Goal: Information Seeking & Learning: Understand process/instructions

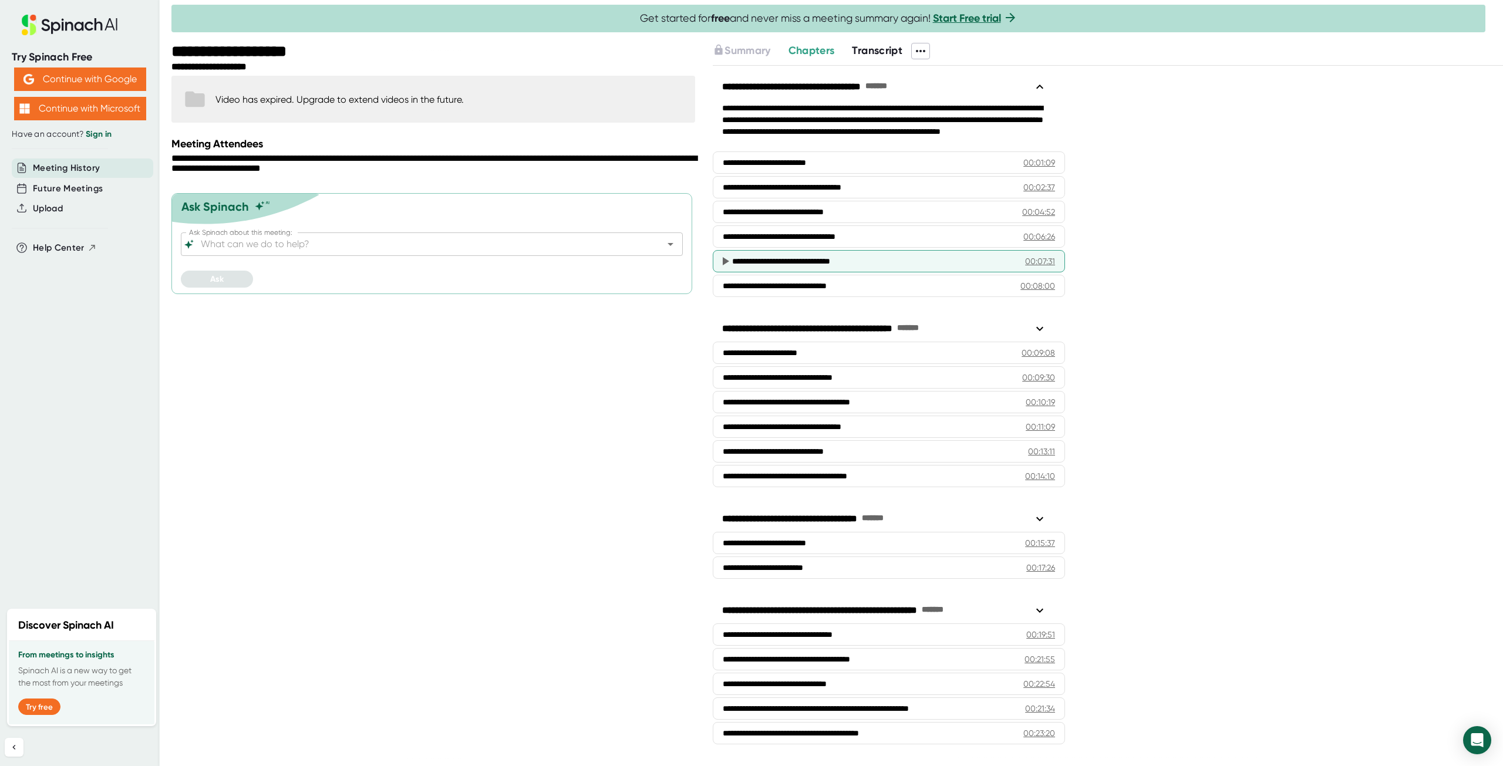
click at [723, 258] on icon at bounding box center [726, 261] width 6 height 8
click at [728, 257] on icon at bounding box center [725, 261] width 14 height 14
click at [725, 257] on icon at bounding box center [726, 261] width 6 height 8
click at [898, 256] on div "**********" at bounding box center [869, 261] width 275 height 12
click at [872, 53] on span "Transcript" at bounding box center [877, 50] width 50 height 13
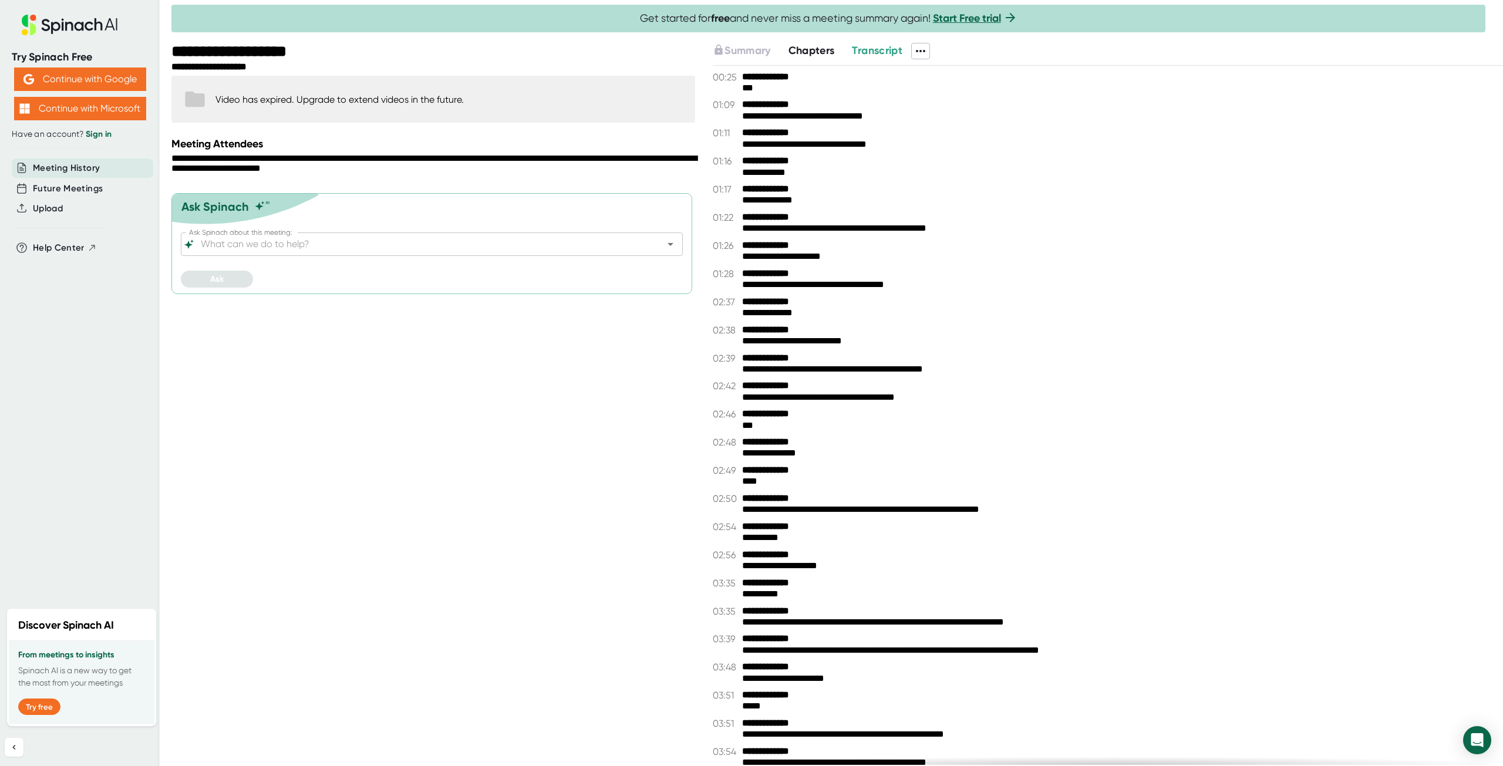
scroll to position [411, 0]
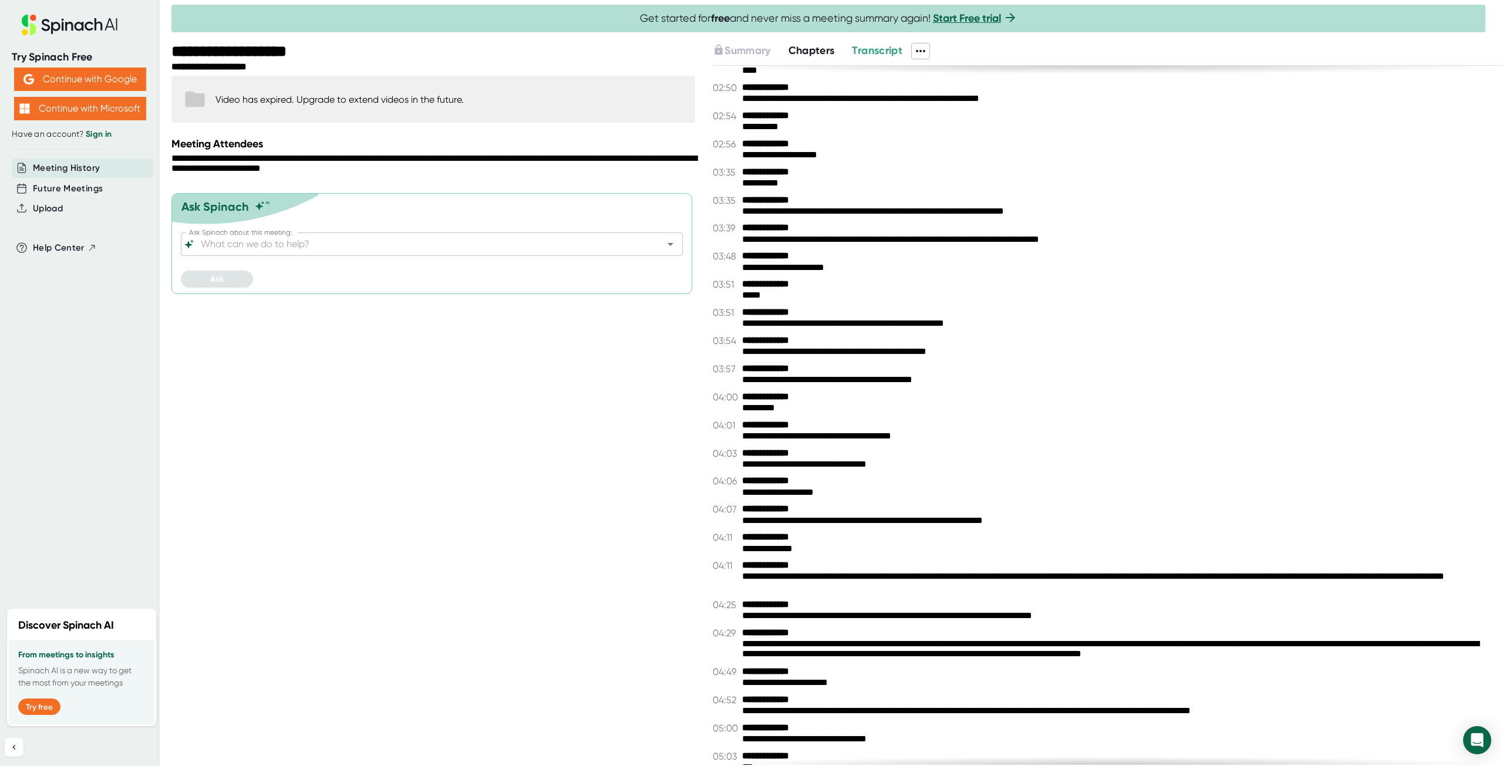
click at [809, 37] on div at bounding box center [836, 40] width 1331 height 6
click at [760, 42] on div at bounding box center [836, 40] width 1331 height 6
click at [861, 50] on span "Transcript" at bounding box center [877, 50] width 50 height 13
click at [822, 52] on span "Chapters" at bounding box center [811, 50] width 46 height 13
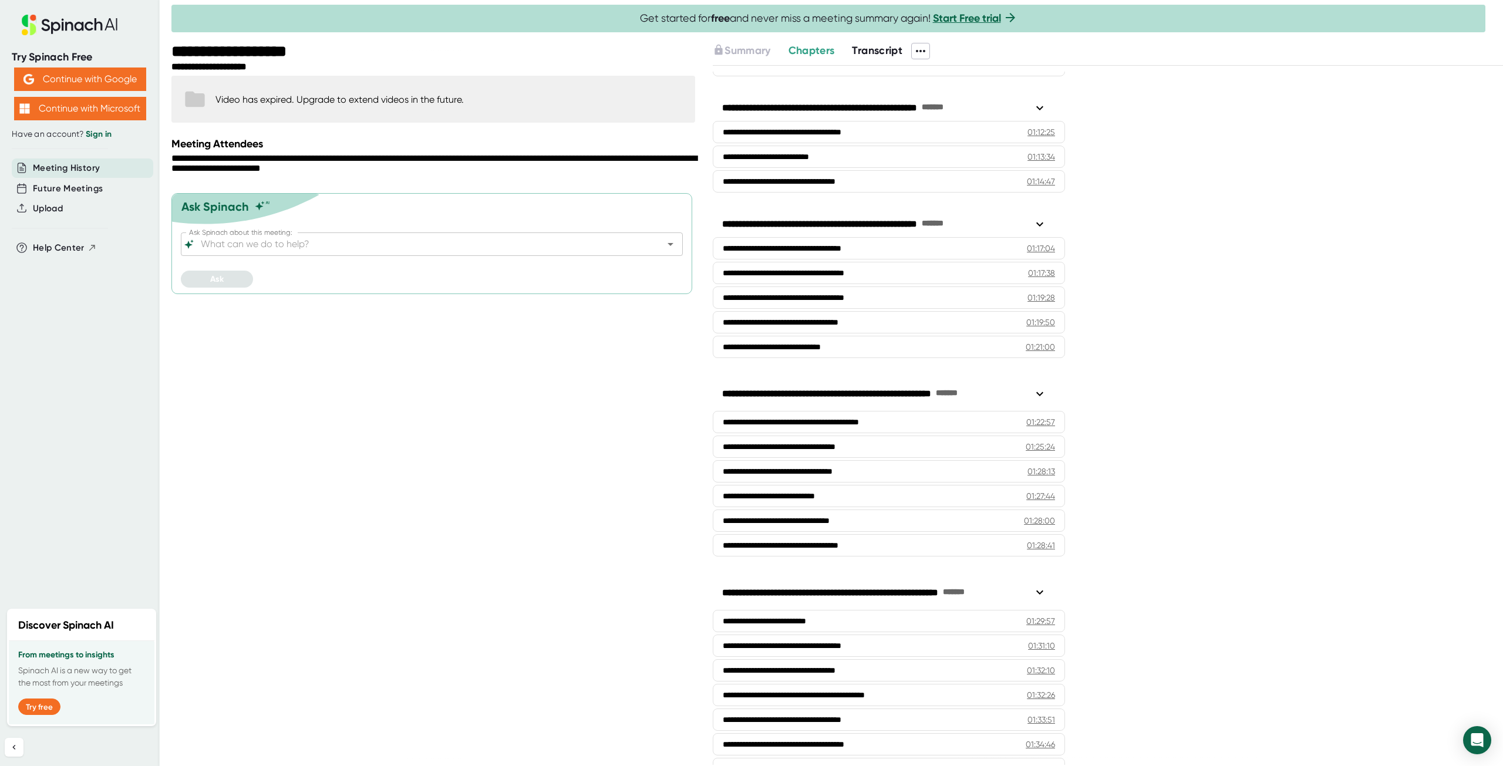
scroll to position [1972, 0]
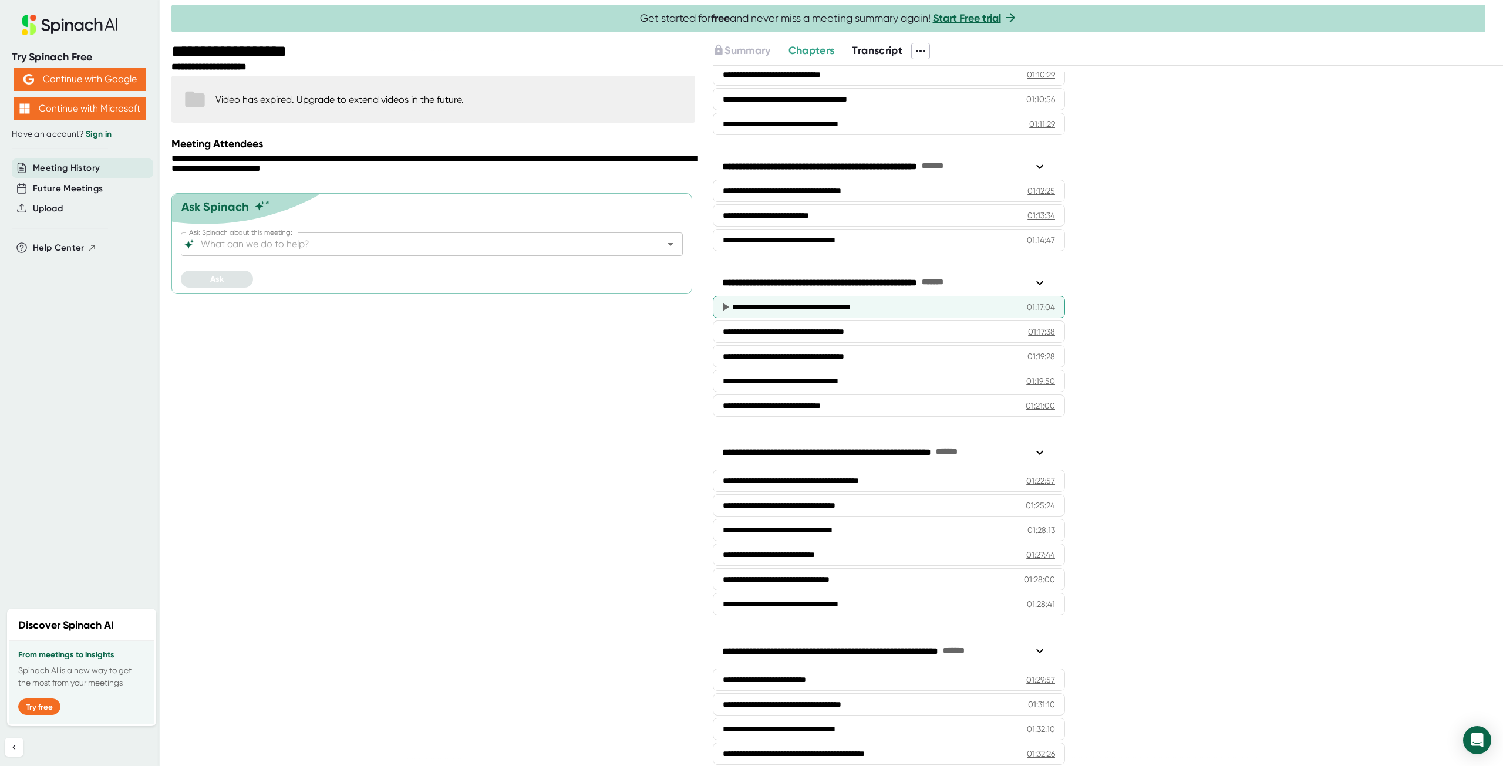
click at [890, 301] on div "**********" at bounding box center [870, 307] width 277 height 12
click at [724, 303] on icon at bounding box center [726, 307] width 6 height 8
click at [1027, 301] on div "01:17:04" at bounding box center [1041, 307] width 28 height 12
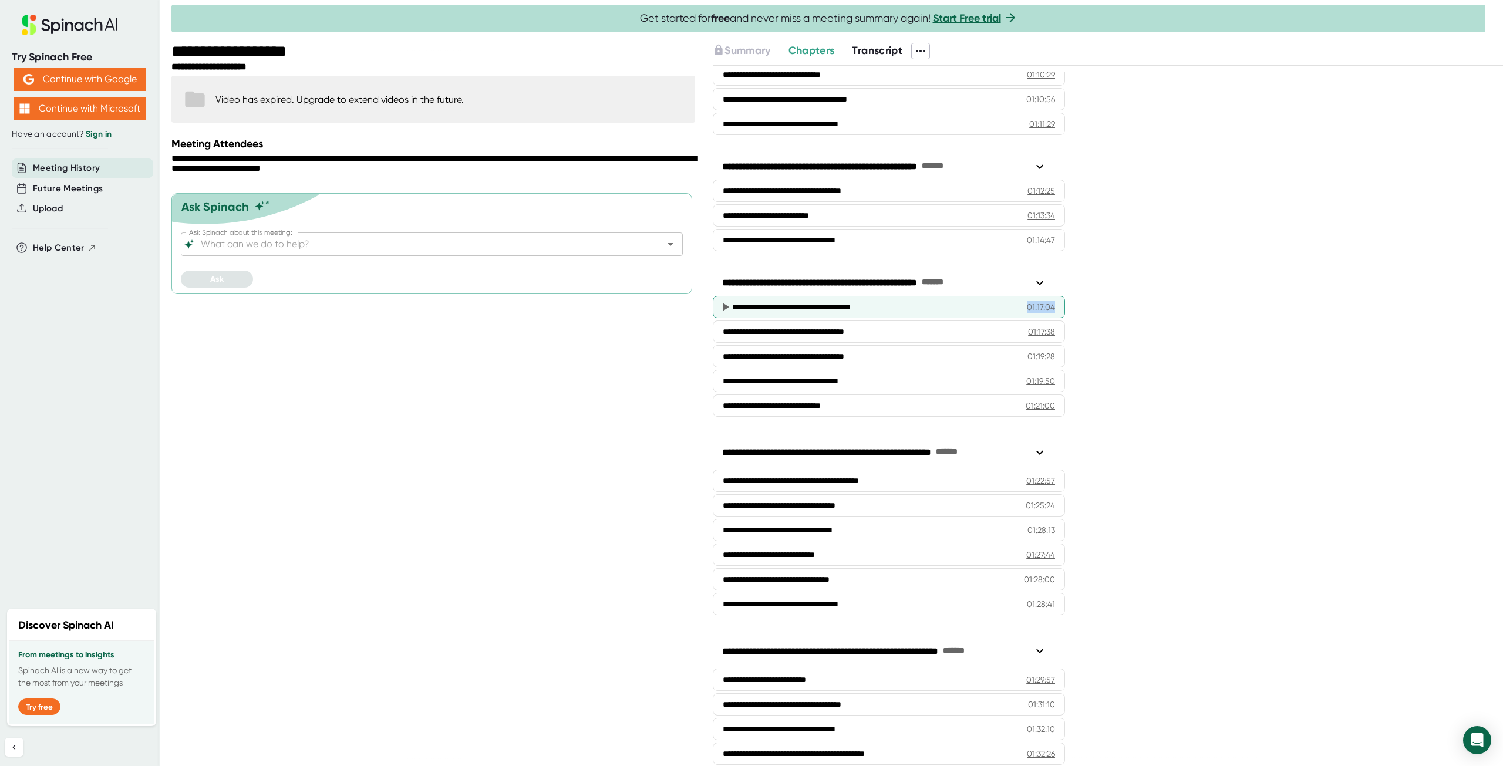
click at [1027, 301] on div "01:17:04" at bounding box center [1041, 307] width 28 height 12
click at [952, 301] on div "**********" at bounding box center [870, 307] width 277 height 12
click at [997, 301] on div "**********" at bounding box center [870, 307] width 277 height 12
click at [877, 49] on span "Transcript" at bounding box center [877, 50] width 50 height 13
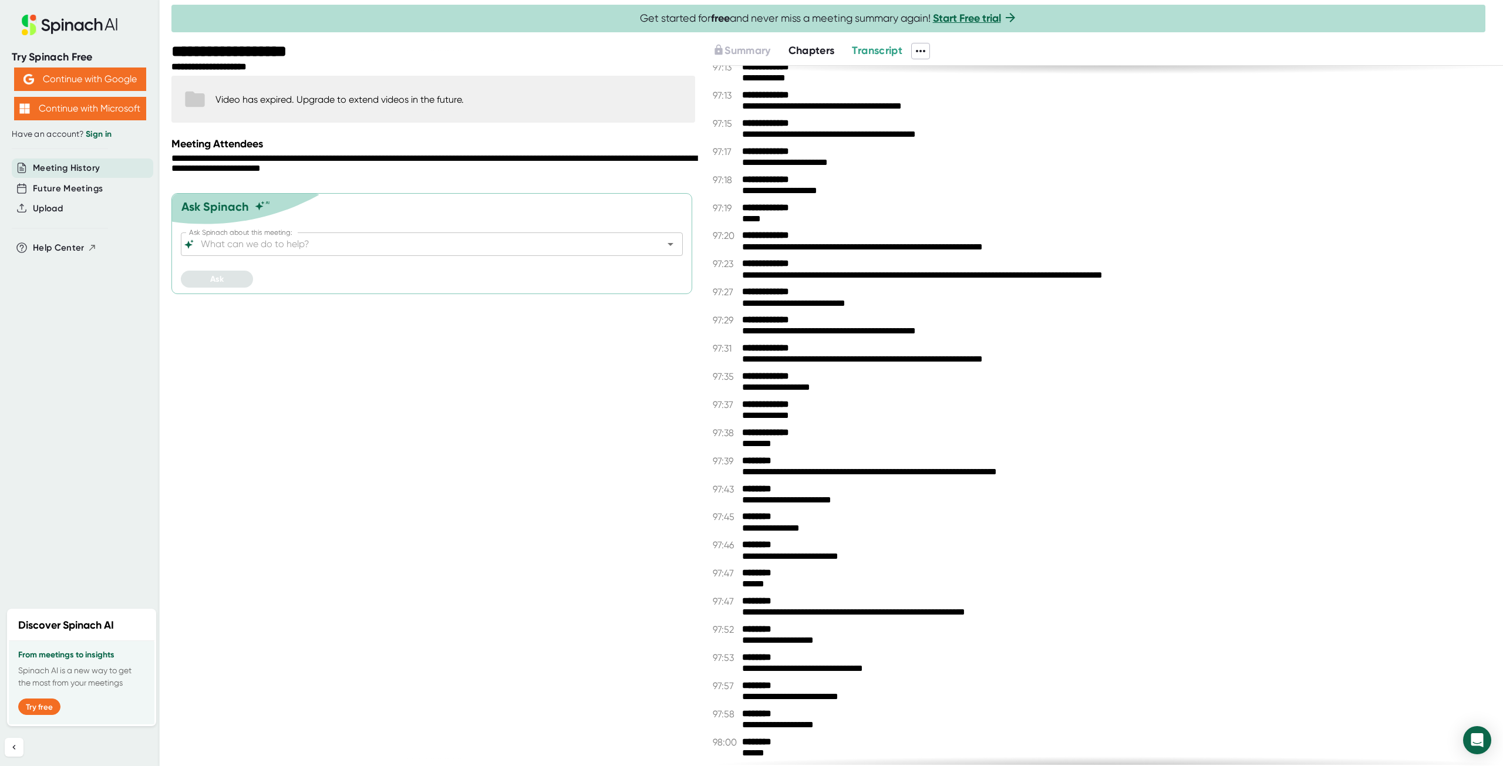
scroll to position [45877, 0]
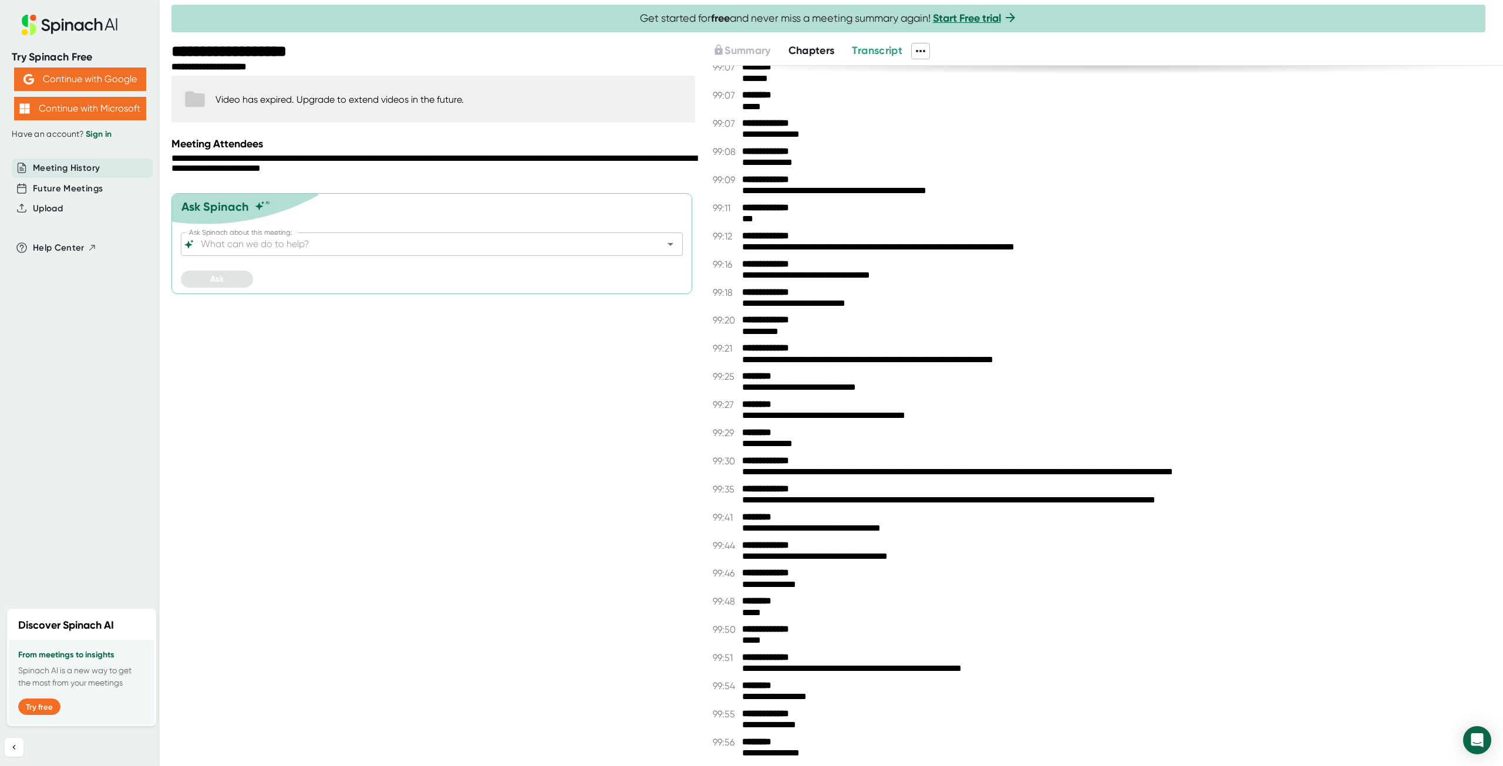
drag, startPoint x: 1111, startPoint y: 222, endPoint x: 1105, endPoint y: 606, distance: 383.9
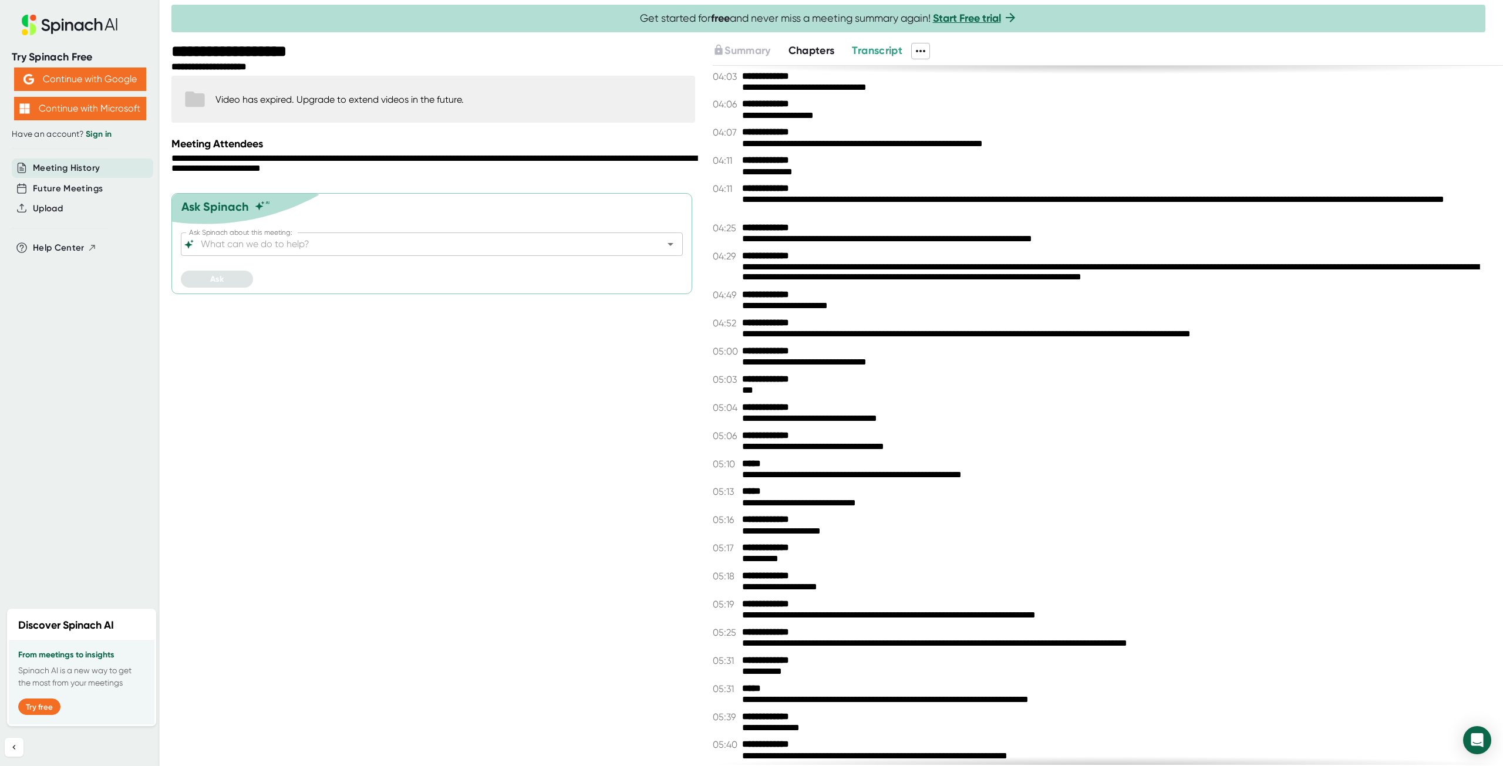
scroll to position [0, 0]
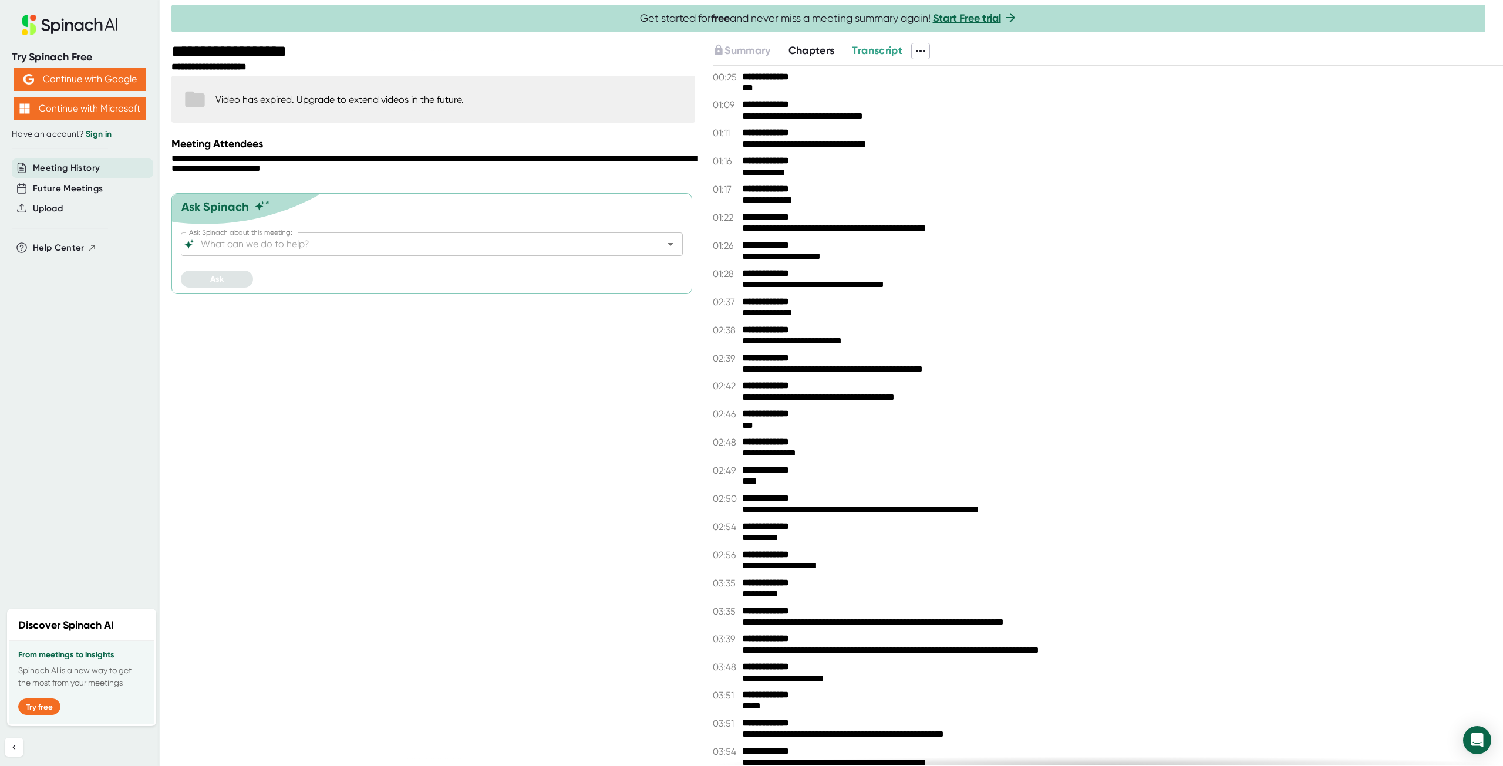
drag, startPoint x: 1221, startPoint y: 623, endPoint x: 1088, endPoint y: 116, distance: 524.8
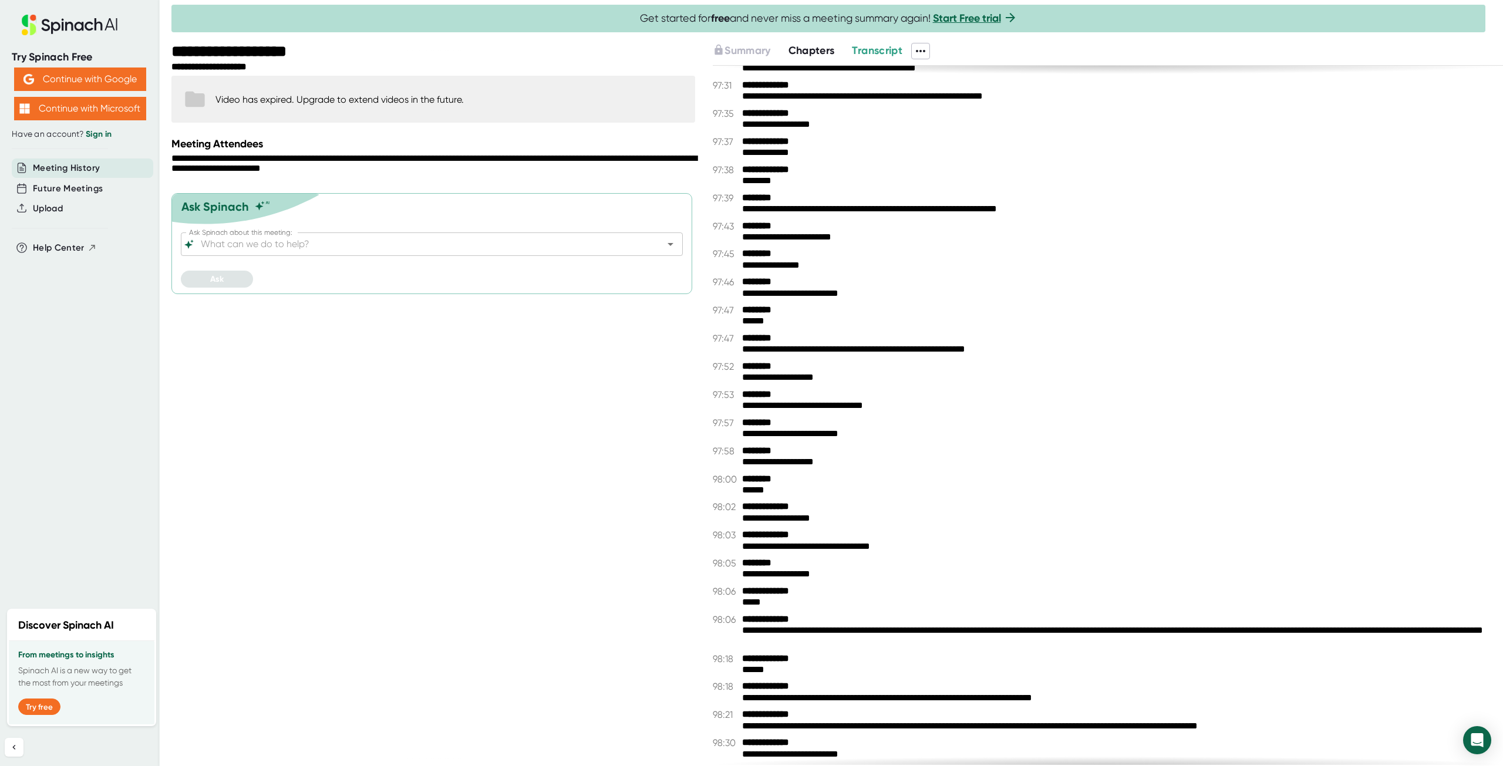
scroll to position [45877, 0]
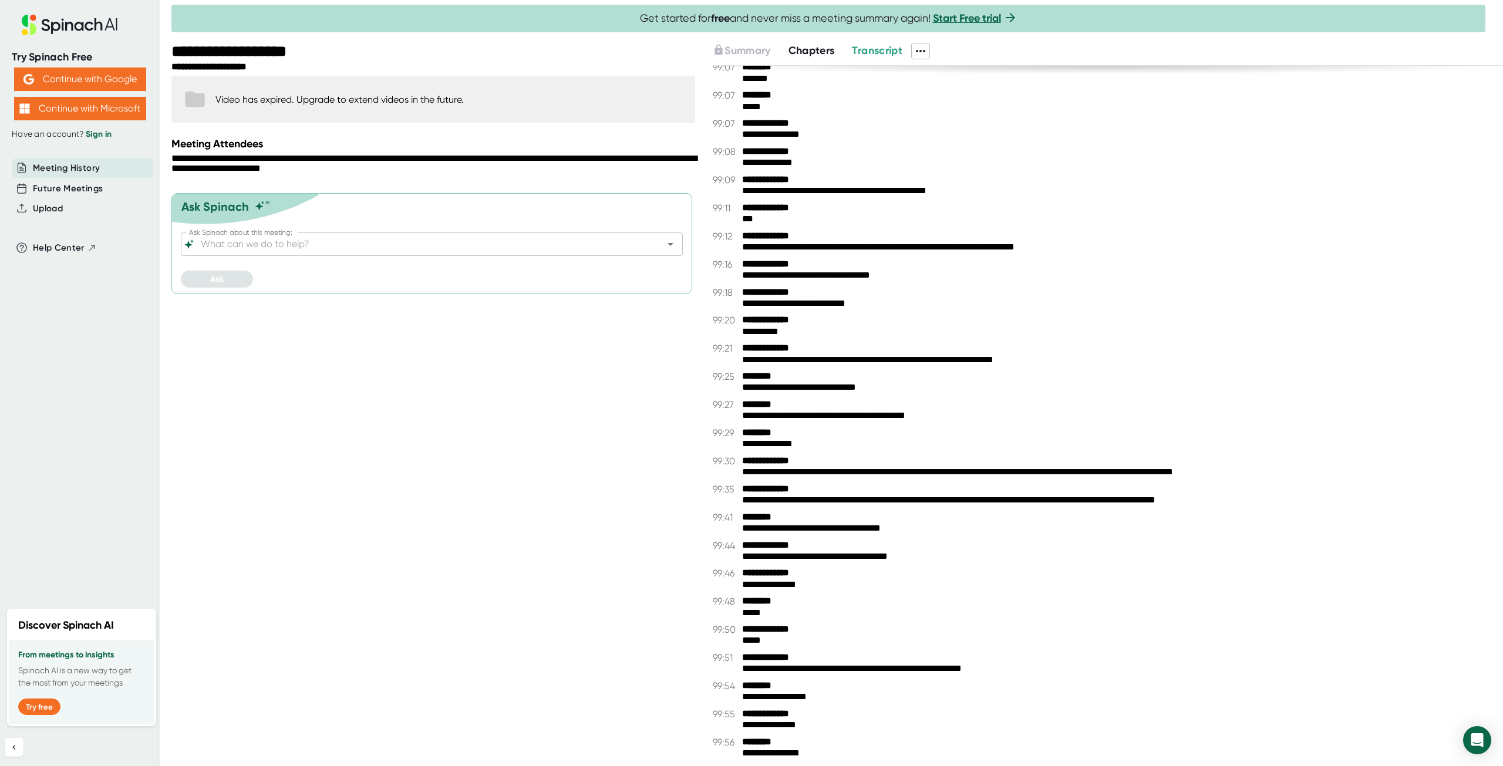
drag, startPoint x: 1182, startPoint y: 286, endPoint x: 1317, endPoint y: 746, distance: 479.4
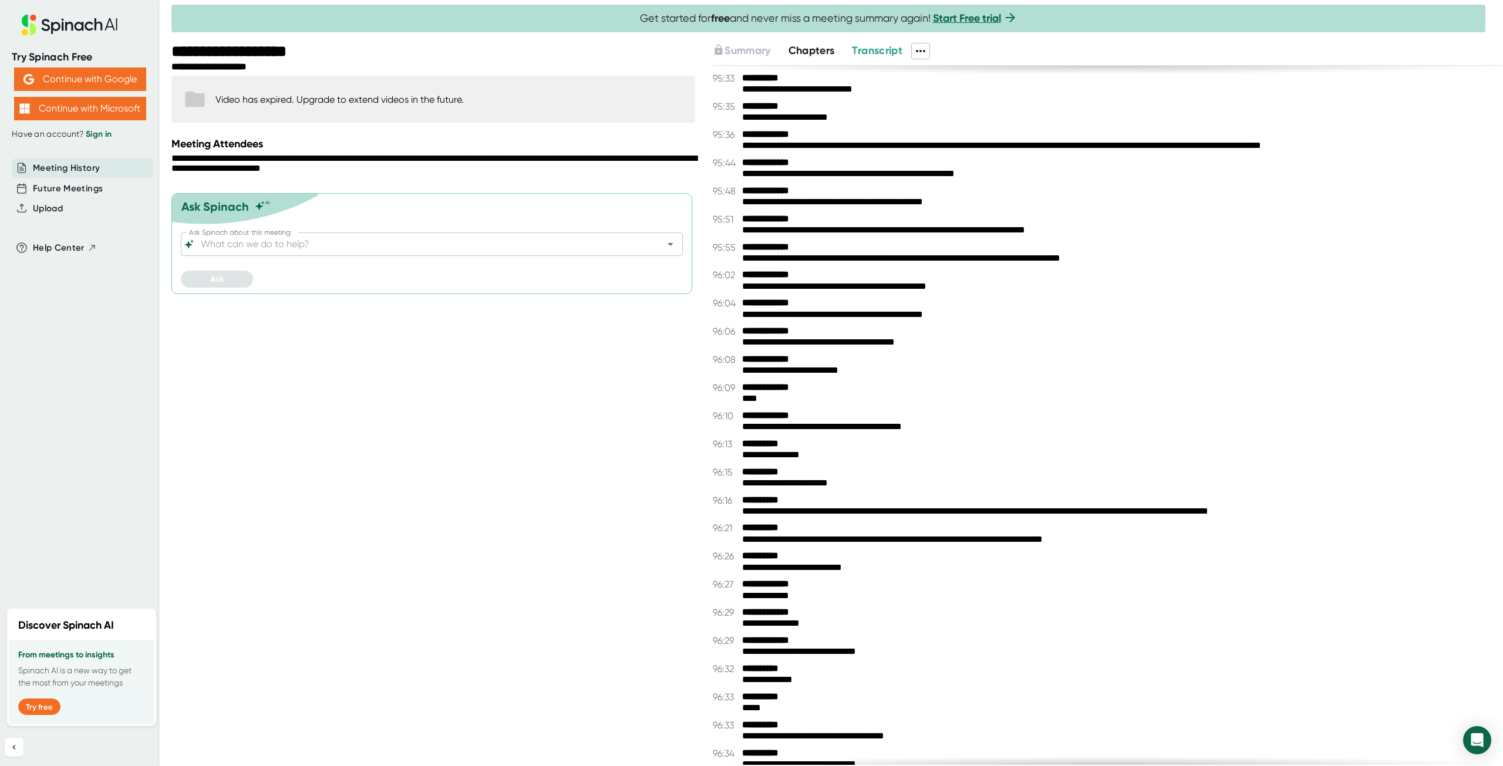
drag, startPoint x: 1017, startPoint y: 586, endPoint x: 1021, endPoint y: 397, distance: 189.6
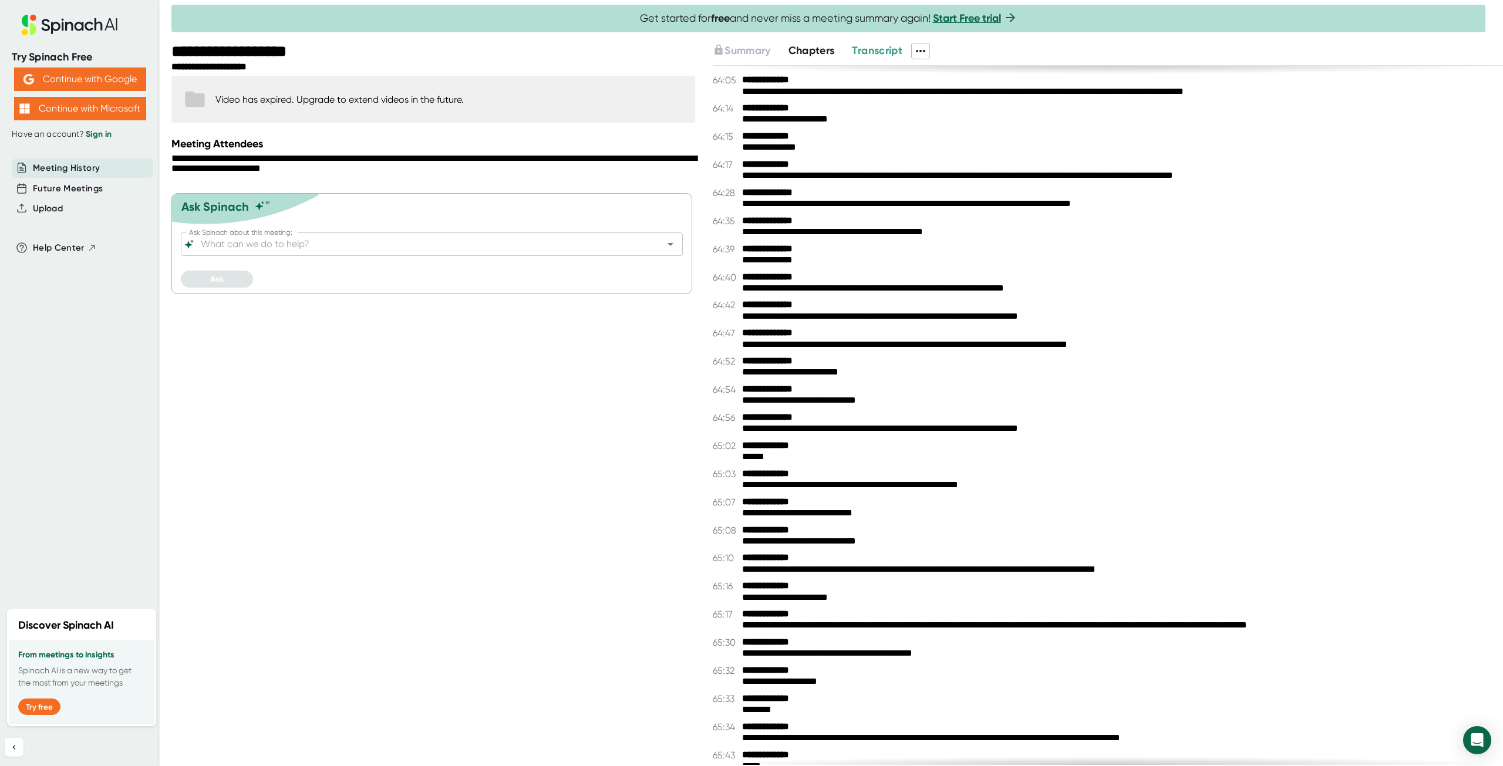
drag, startPoint x: 1007, startPoint y: 577, endPoint x: 1037, endPoint y: 282, distance: 296.8
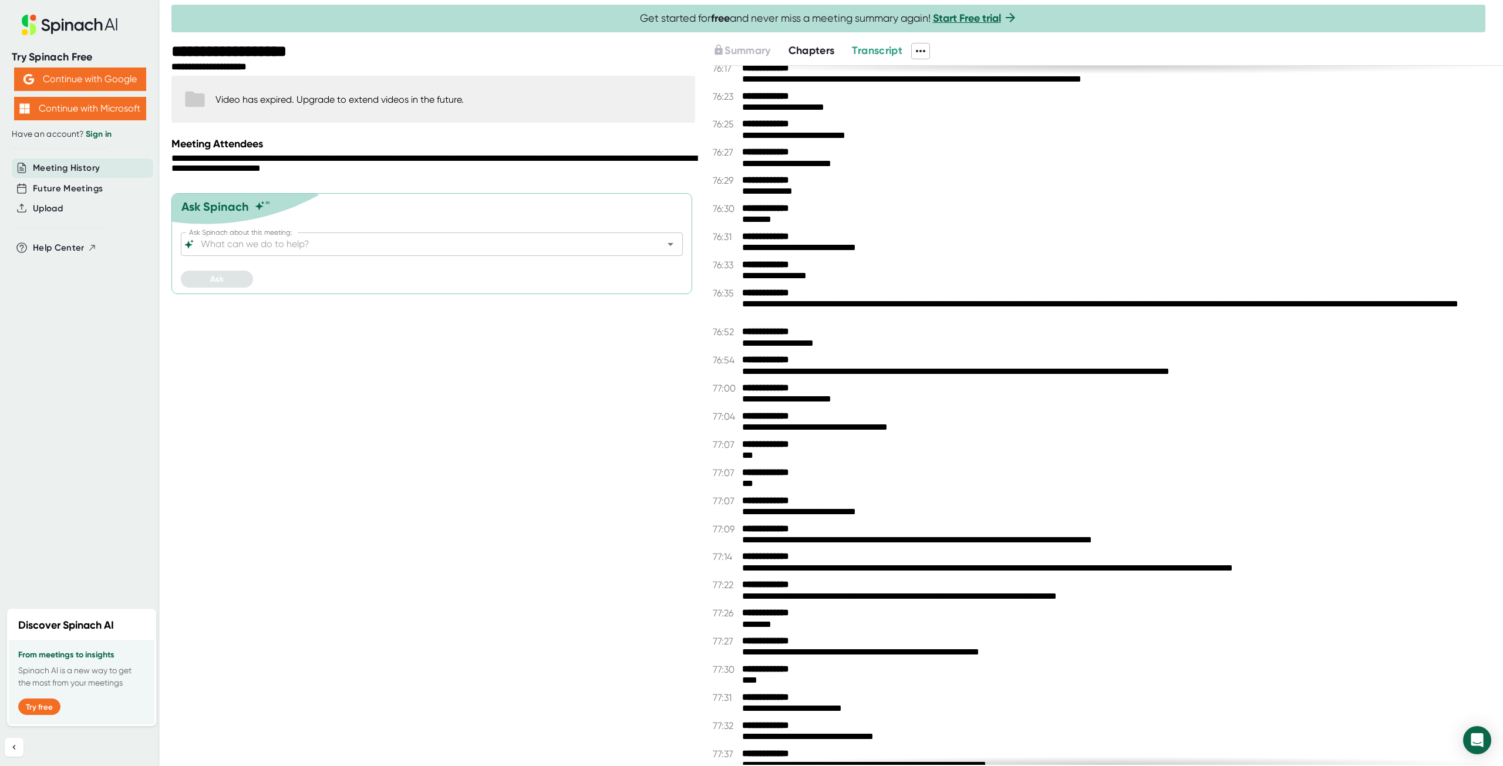
scroll to position [32389, 0]
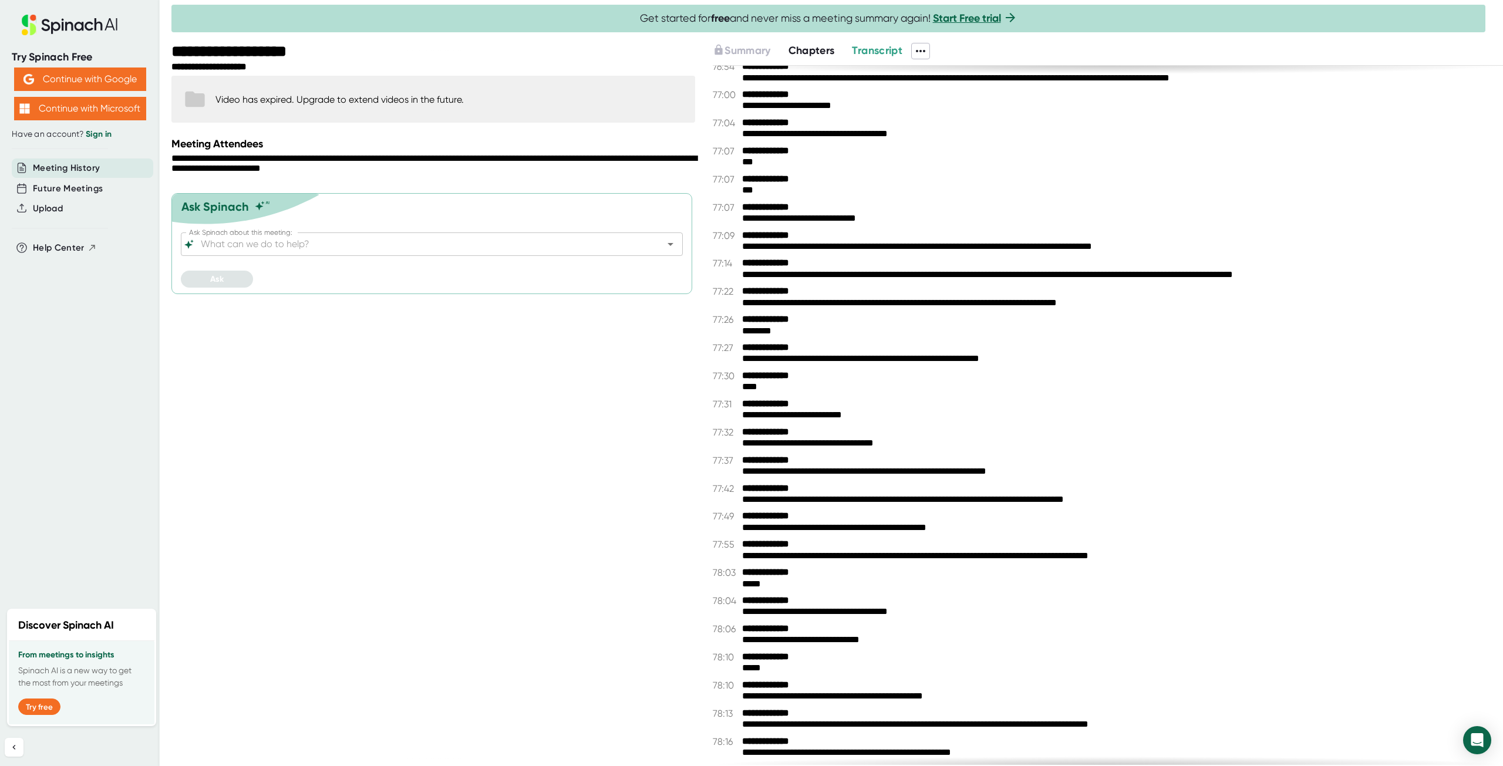
click at [816, 477] on div "**********" at bounding box center [1117, 471] width 751 height 11
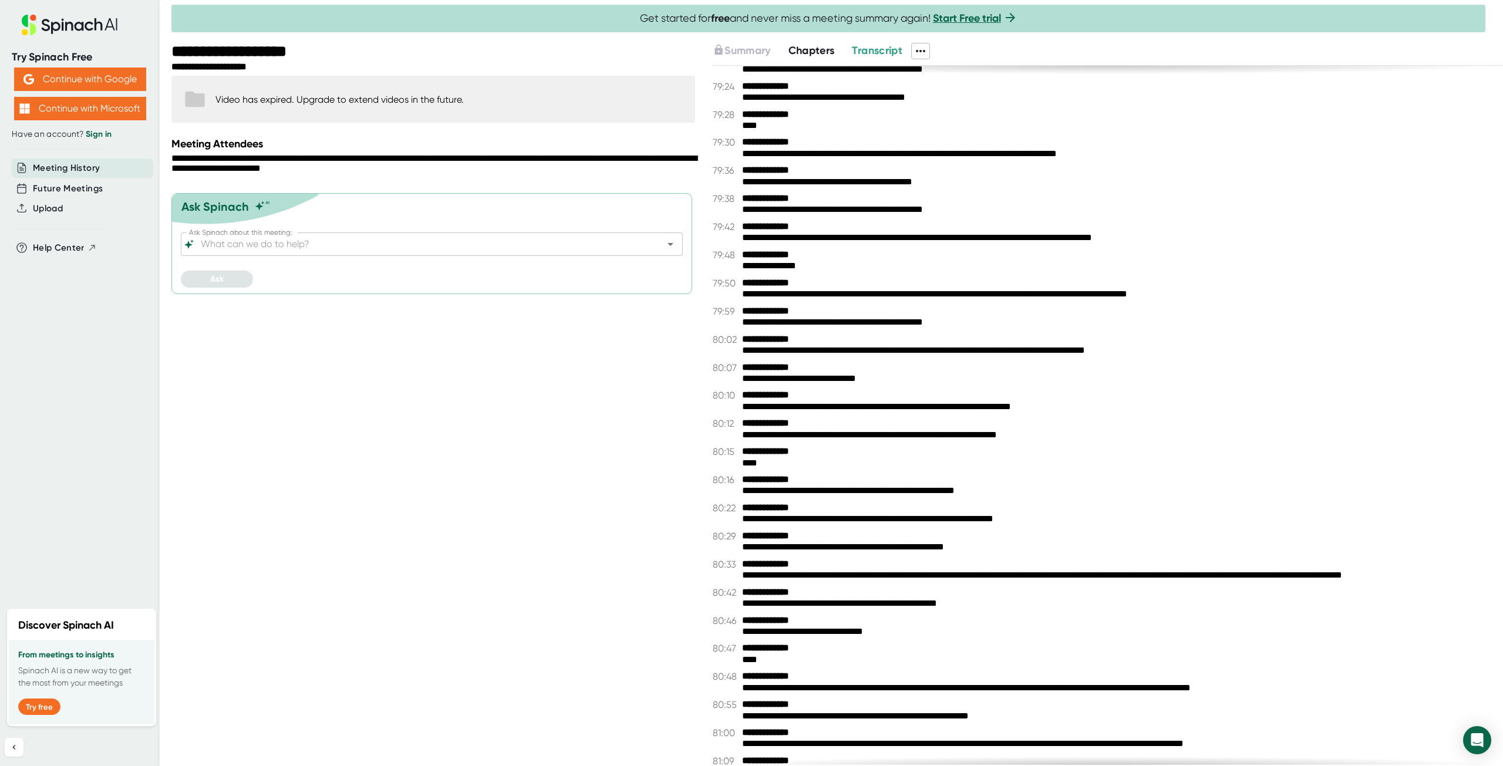
scroll to position [33577, 0]
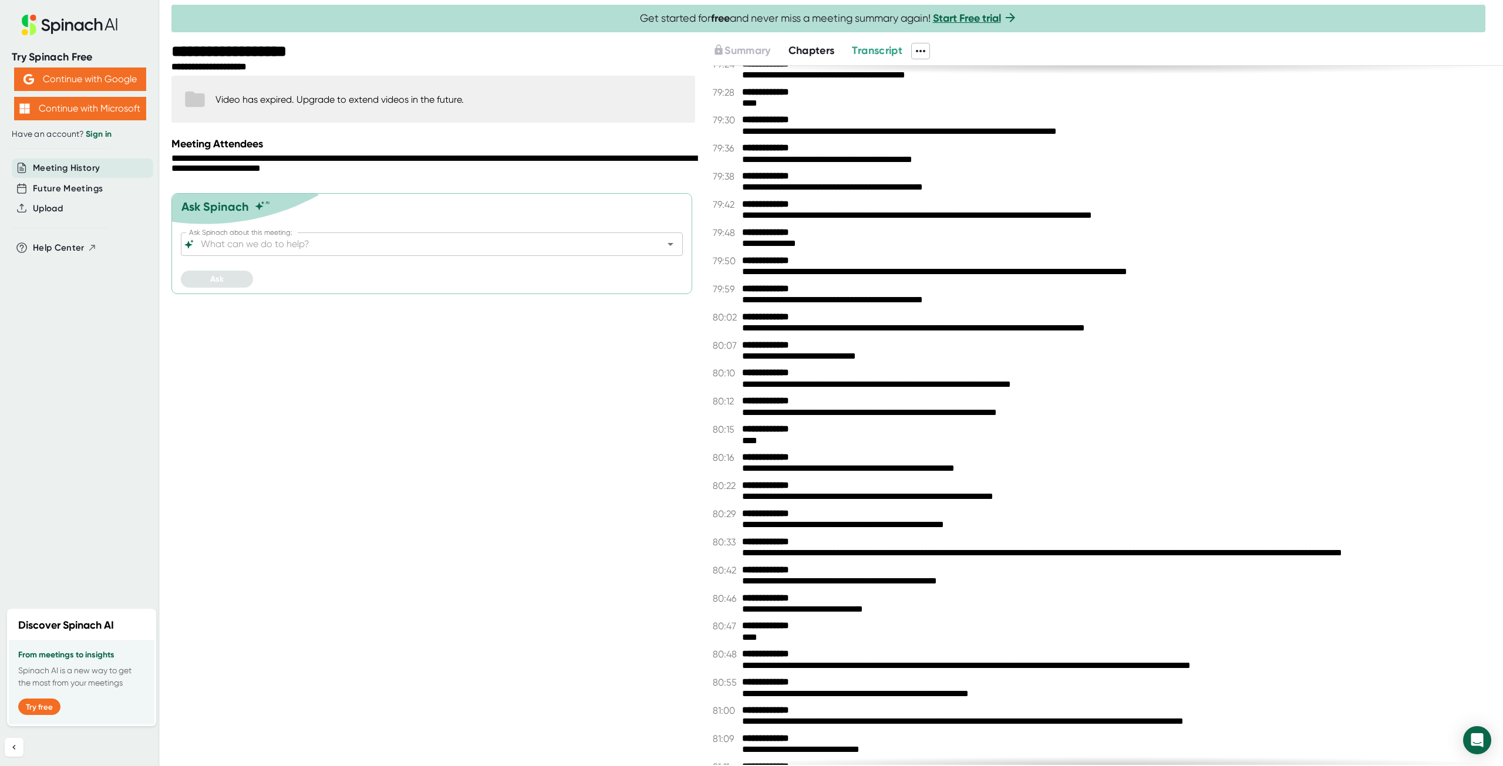
drag, startPoint x: 1206, startPoint y: 483, endPoint x: 1221, endPoint y: 525, distance: 44.2
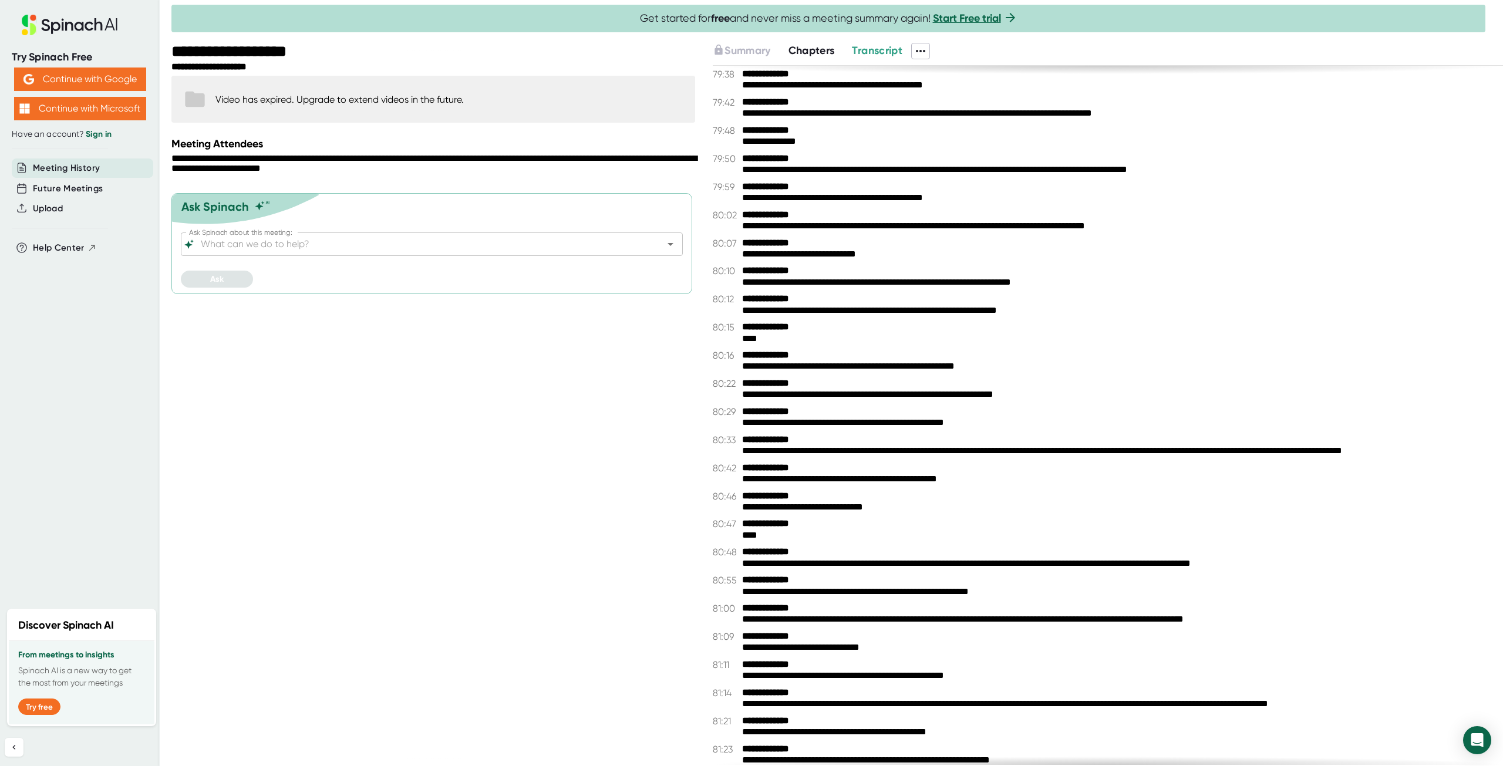
scroll to position [33701, 0]
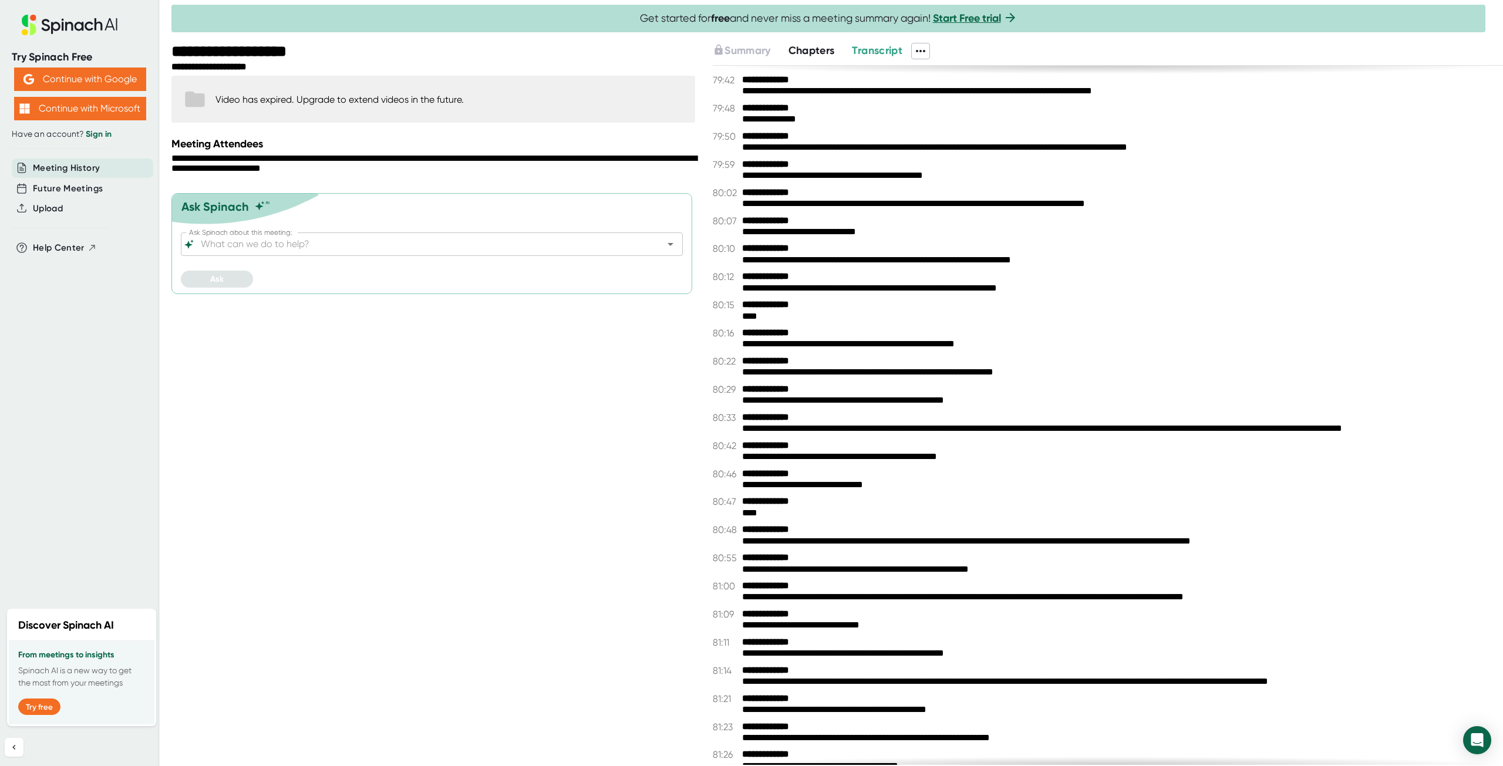
drag, startPoint x: 1192, startPoint y: 531, endPoint x: 1208, endPoint y: 582, distance: 53.6
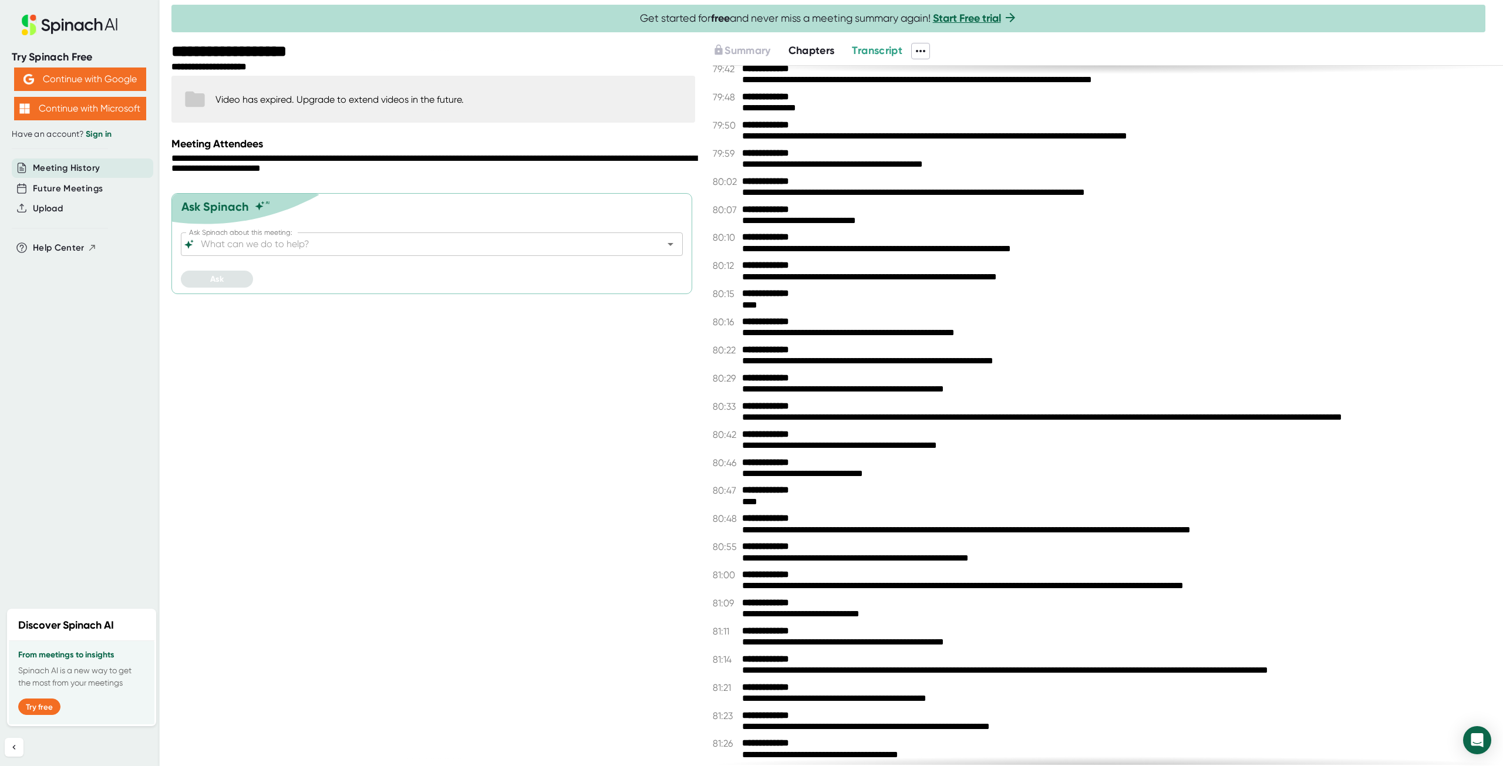
scroll to position [33716, 0]
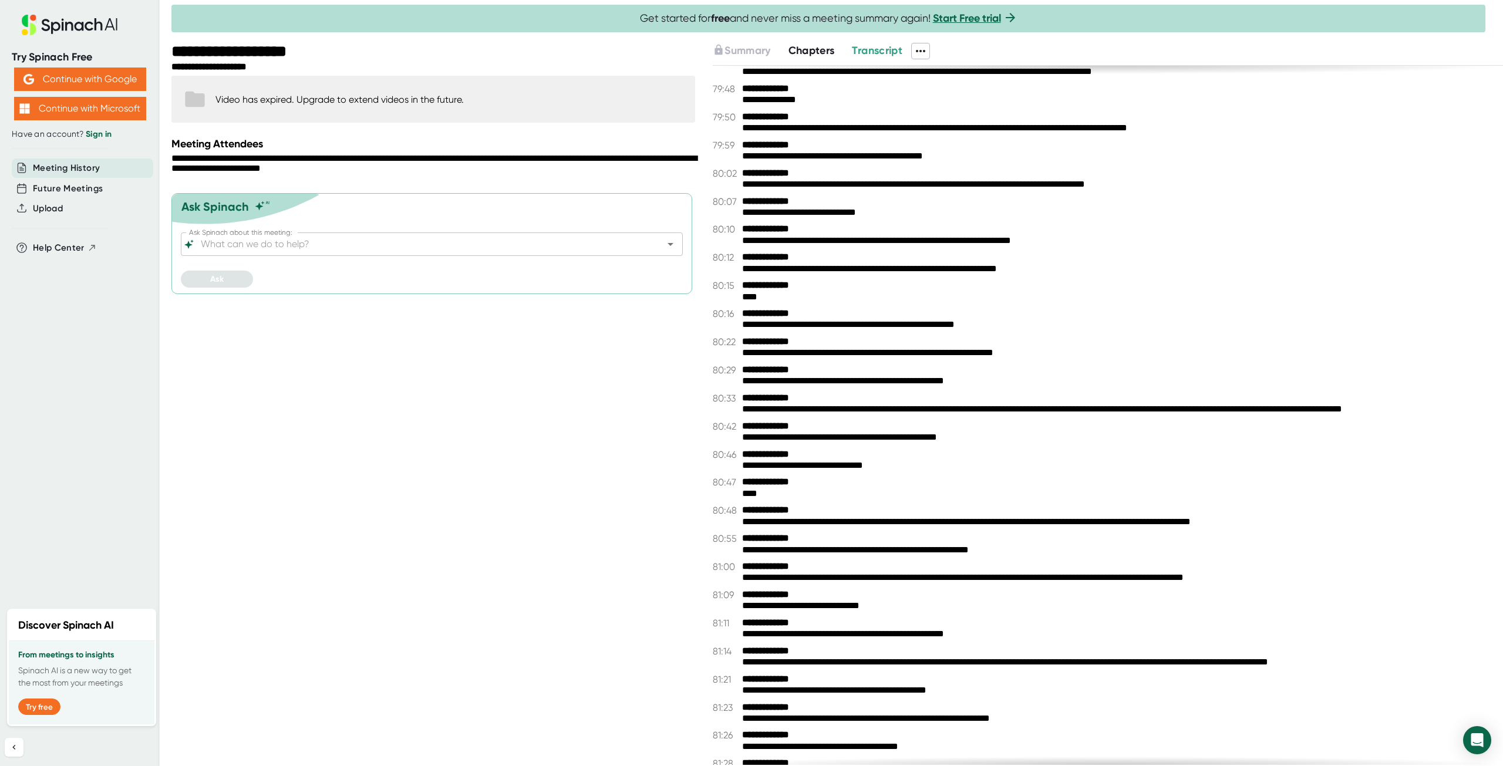
drag, startPoint x: 1194, startPoint y: 422, endPoint x: 1200, endPoint y: 449, distance: 27.6
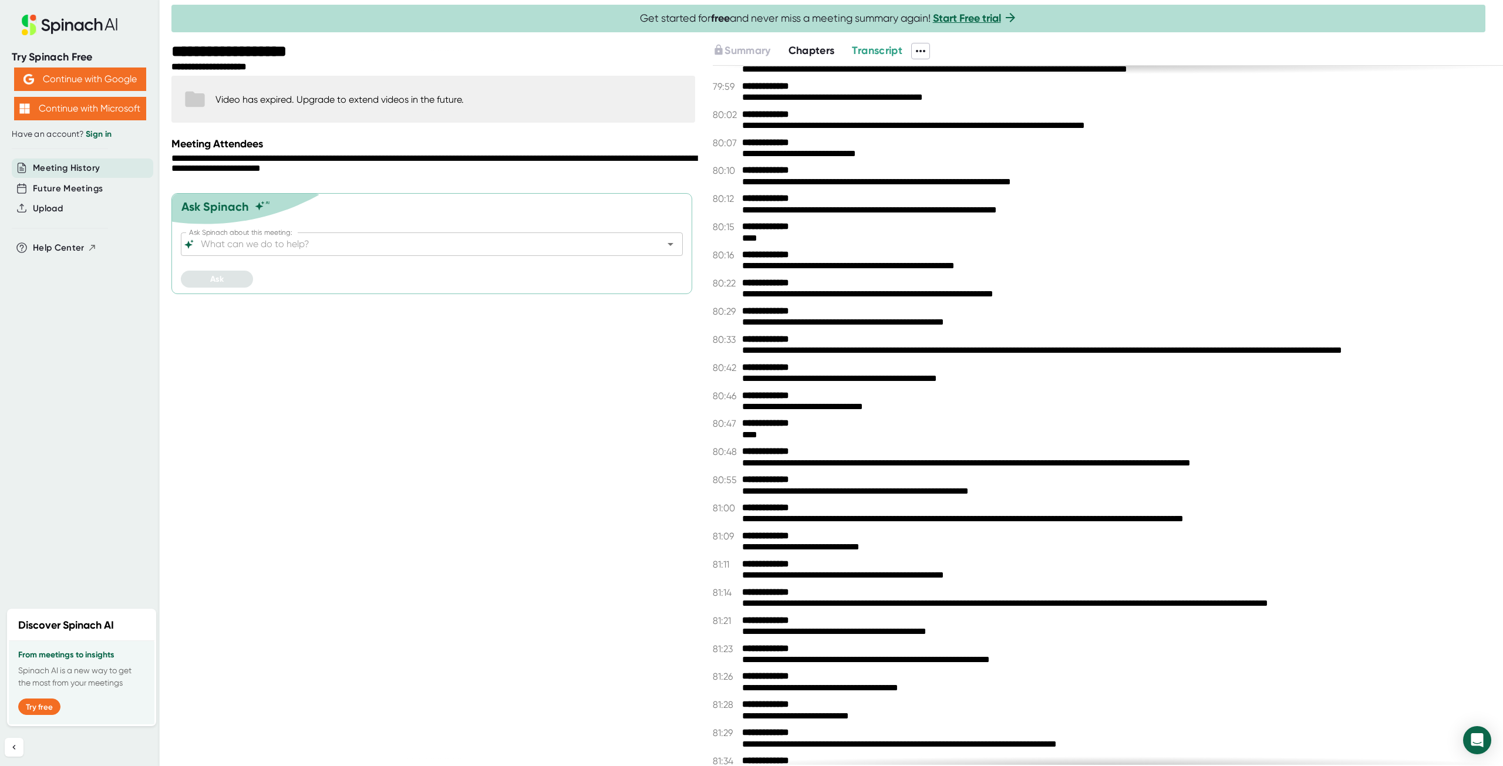
scroll to position [43247, 0]
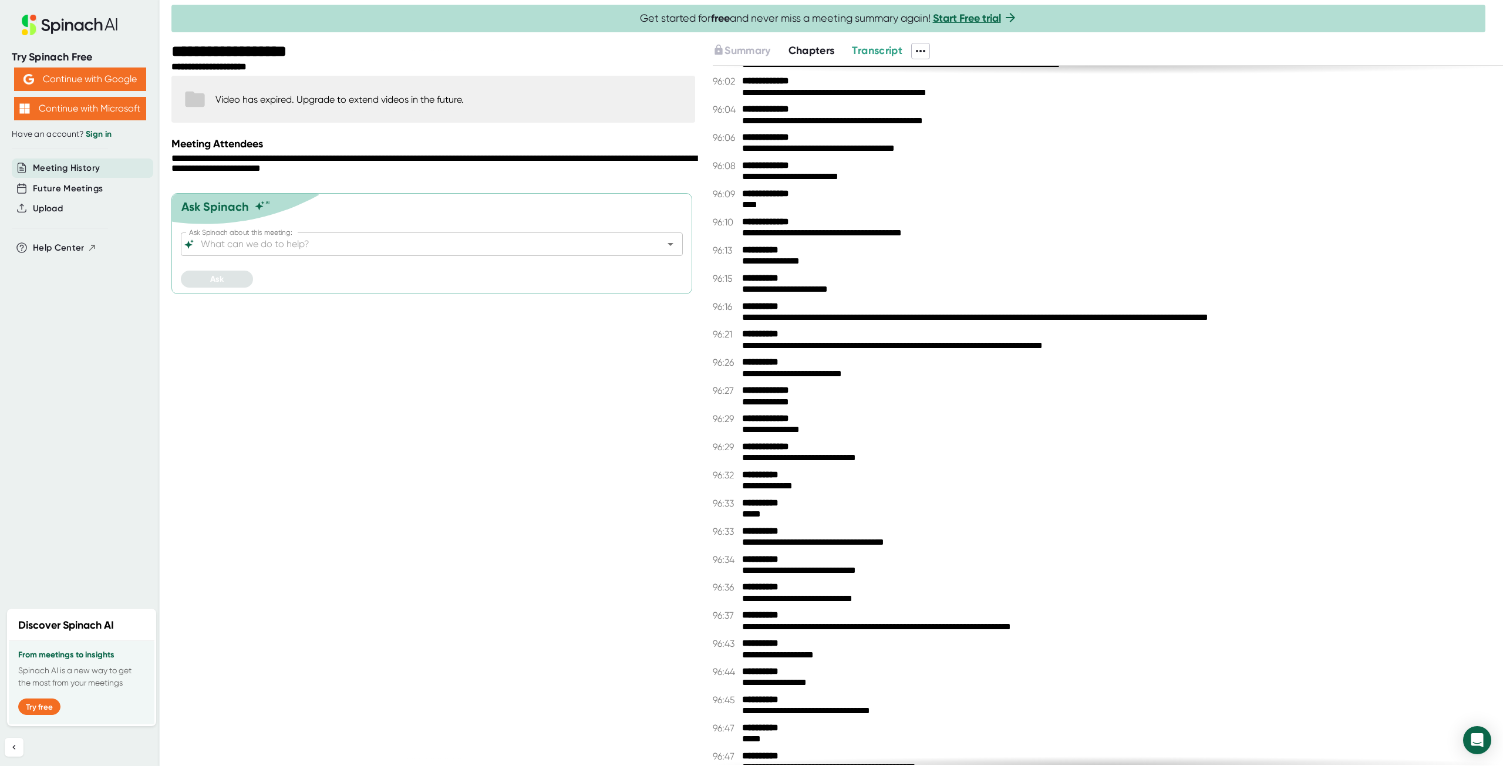
click at [1126, 352] on div "**********" at bounding box center [1117, 345] width 751 height 11
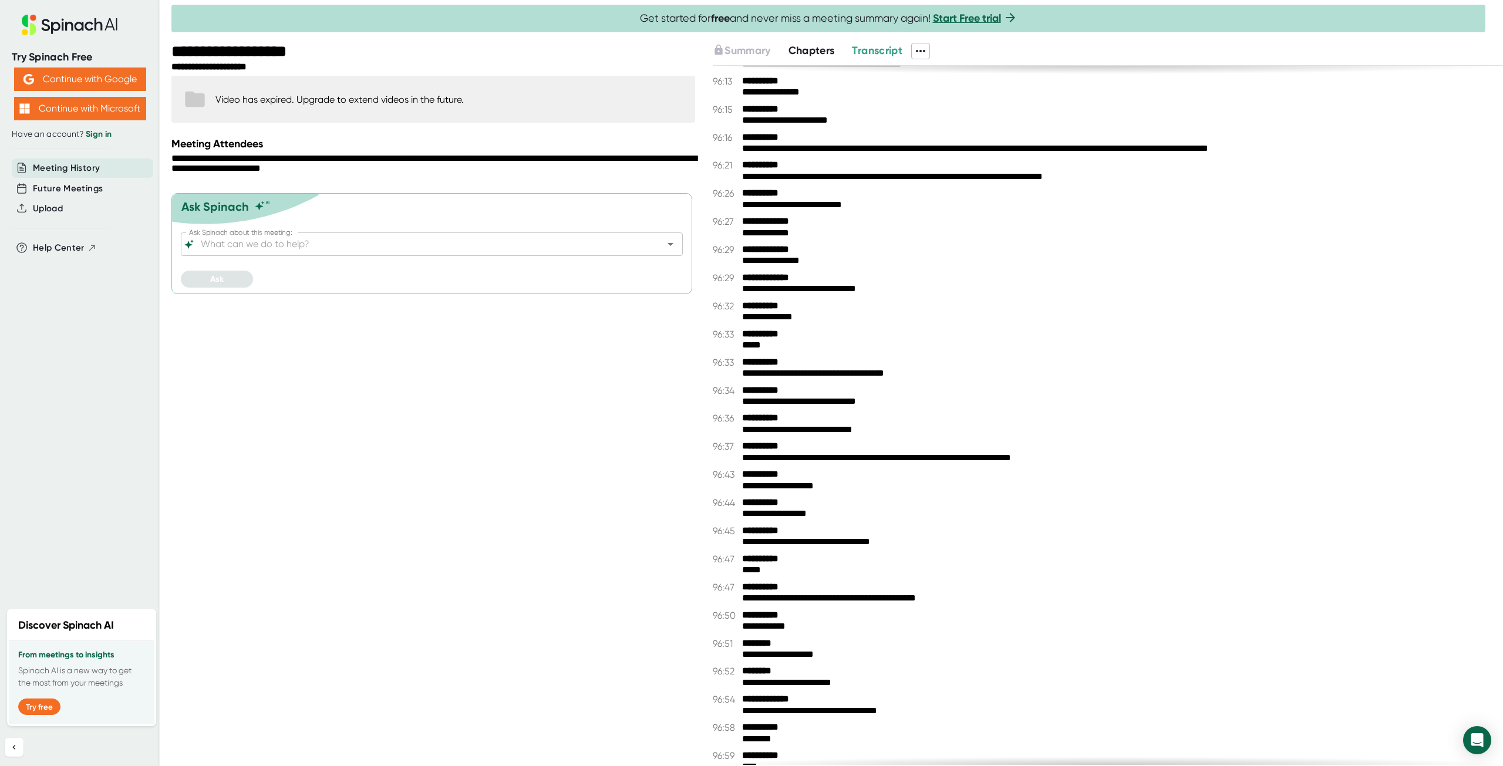
scroll to position [45877, 0]
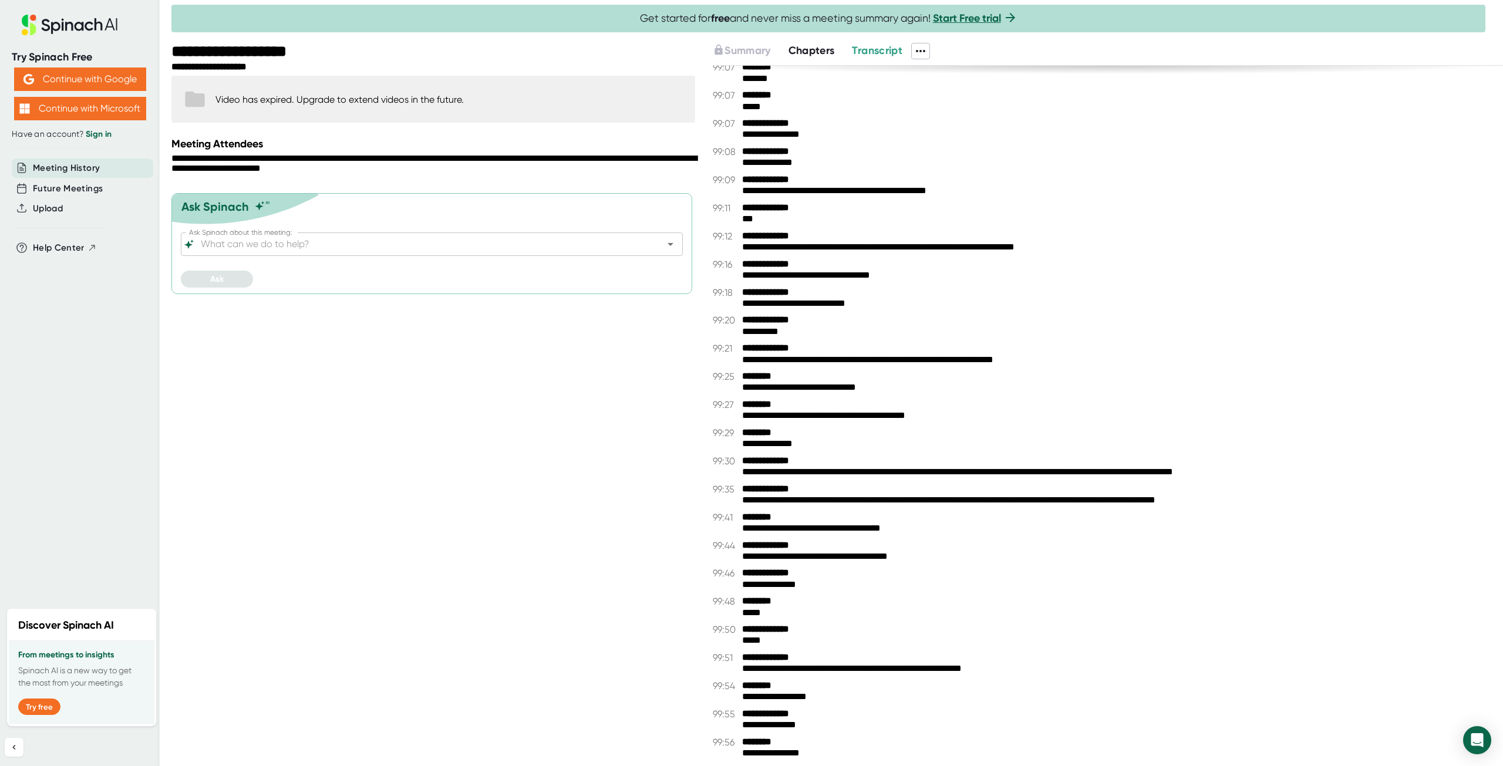
click at [1126, 278] on div "**********" at bounding box center [1108, 270] width 790 height 22
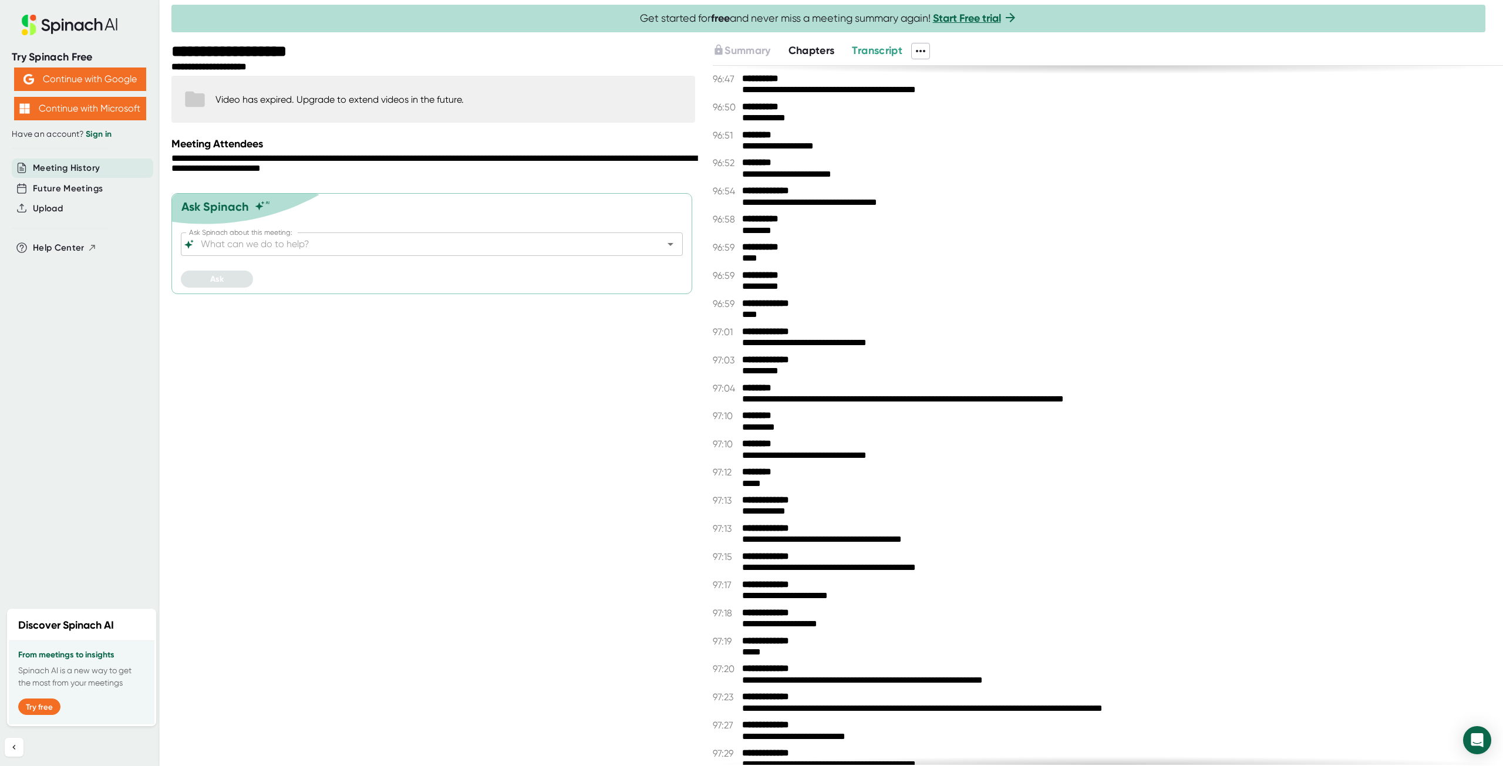
drag, startPoint x: 1257, startPoint y: 491, endPoint x: 1195, endPoint y: 190, distance: 307.3
